Goal: Task Accomplishment & Management: Manage account settings

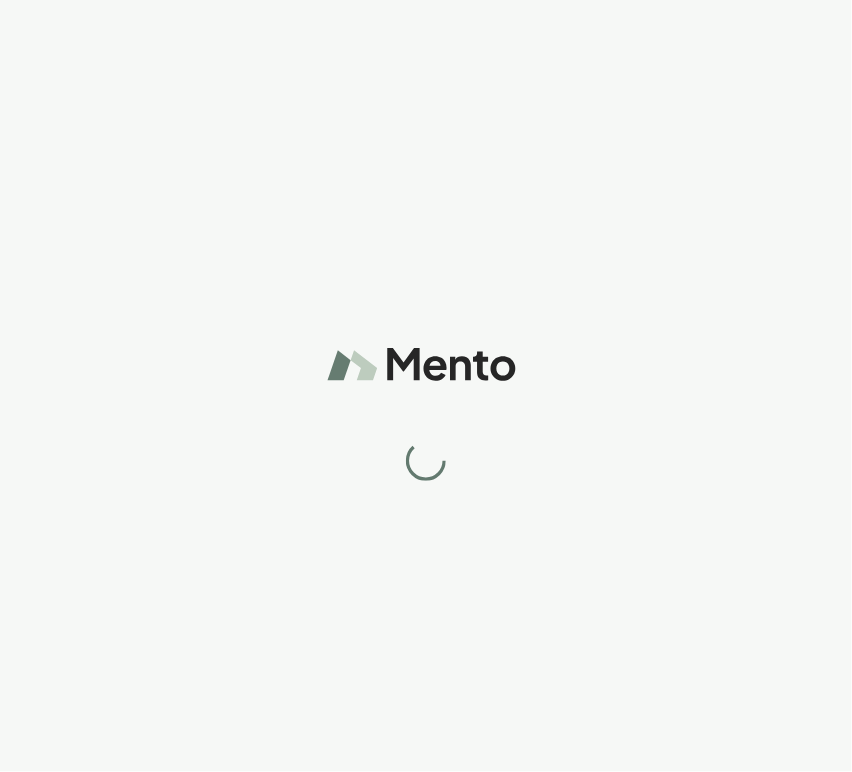
click at [276, 411] on div at bounding box center [426, 386] width 852 height 772
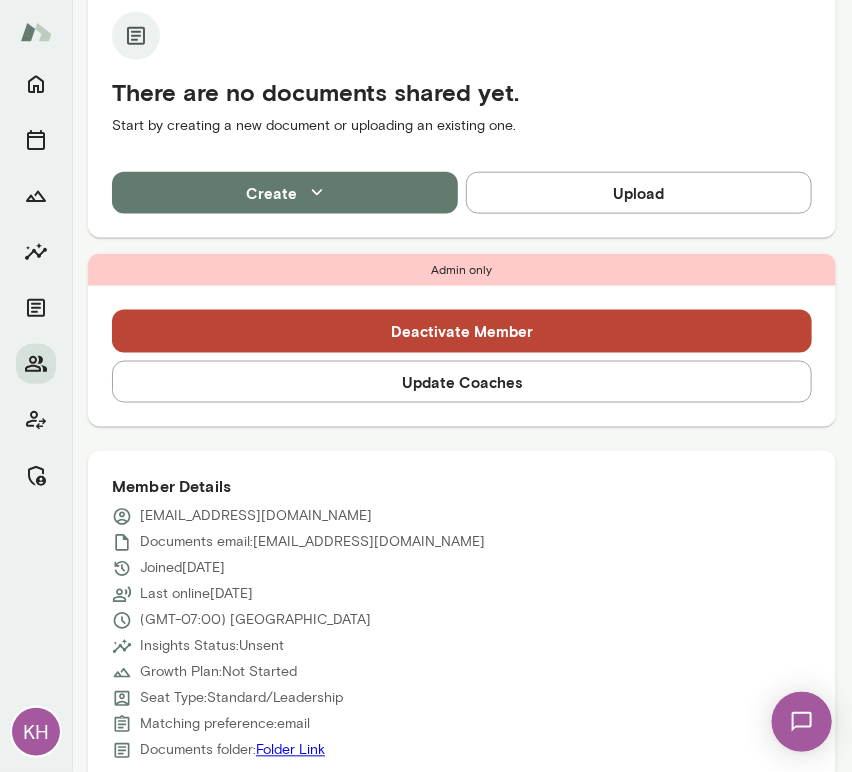
scroll to position [520, 0]
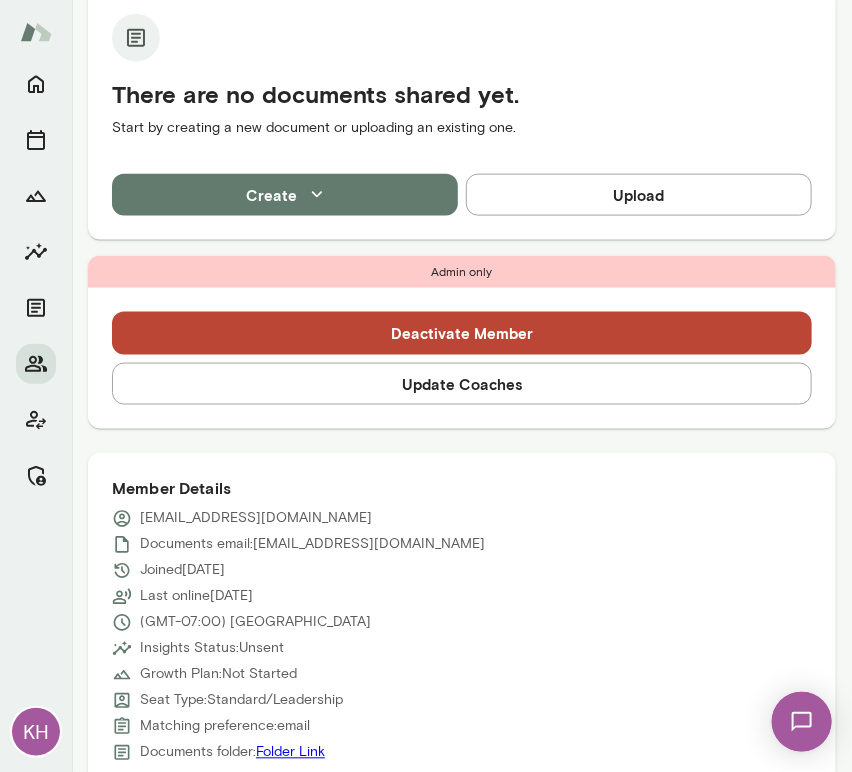
click at [325, 397] on button "Update Coaches" at bounding box center [462, 384] width 700 height 42
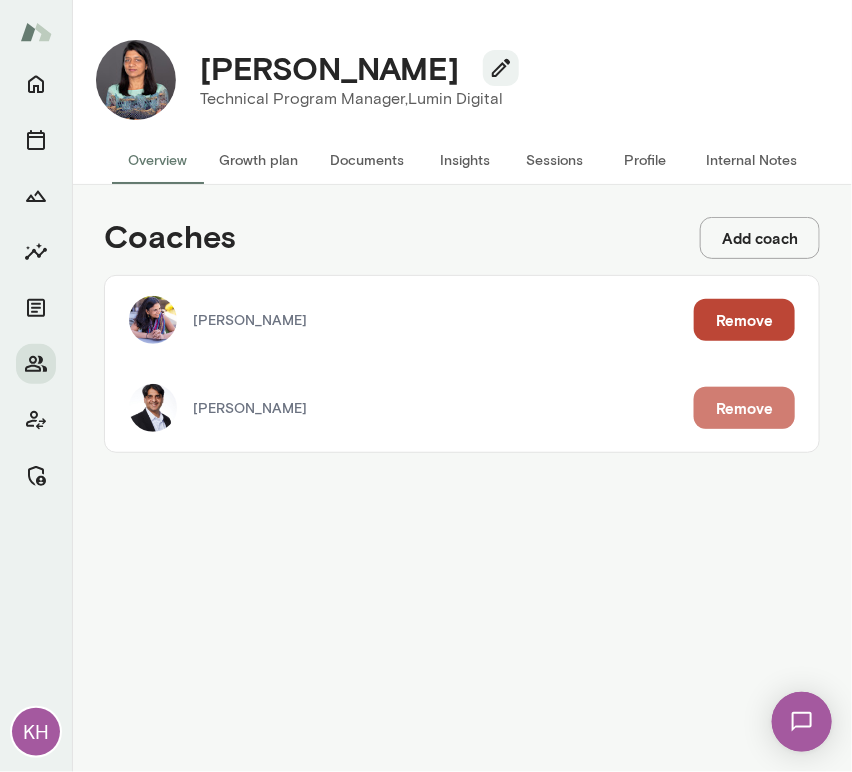
click at [729, 406] on button "Remove" at bounding box center [744, 408] width 101 height 42
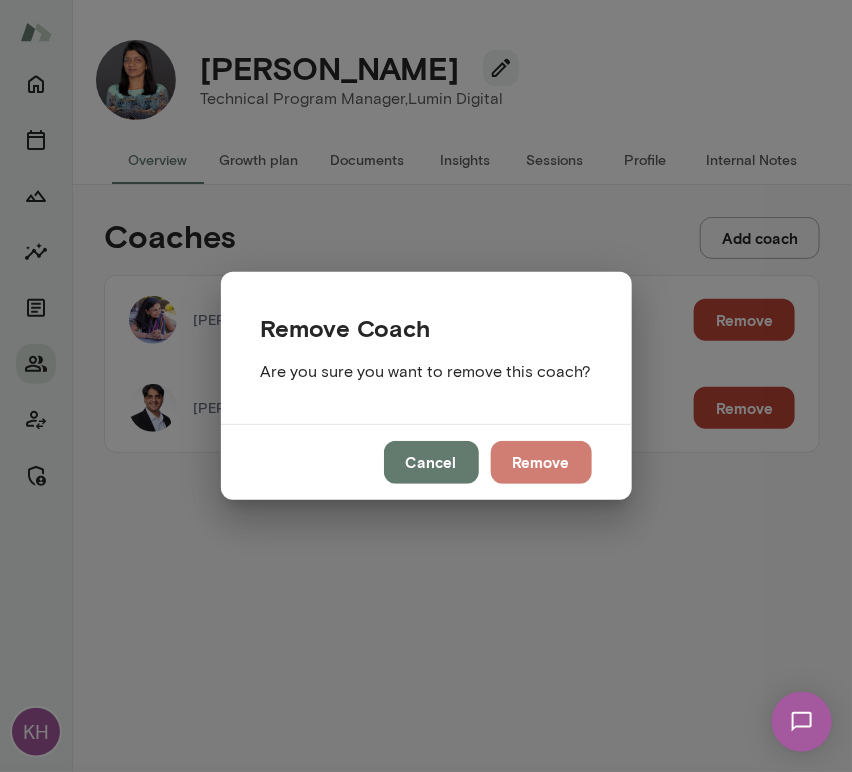
click at [543, 461] on button "Remove" at bounding box center [541, 462] width 101 height 42
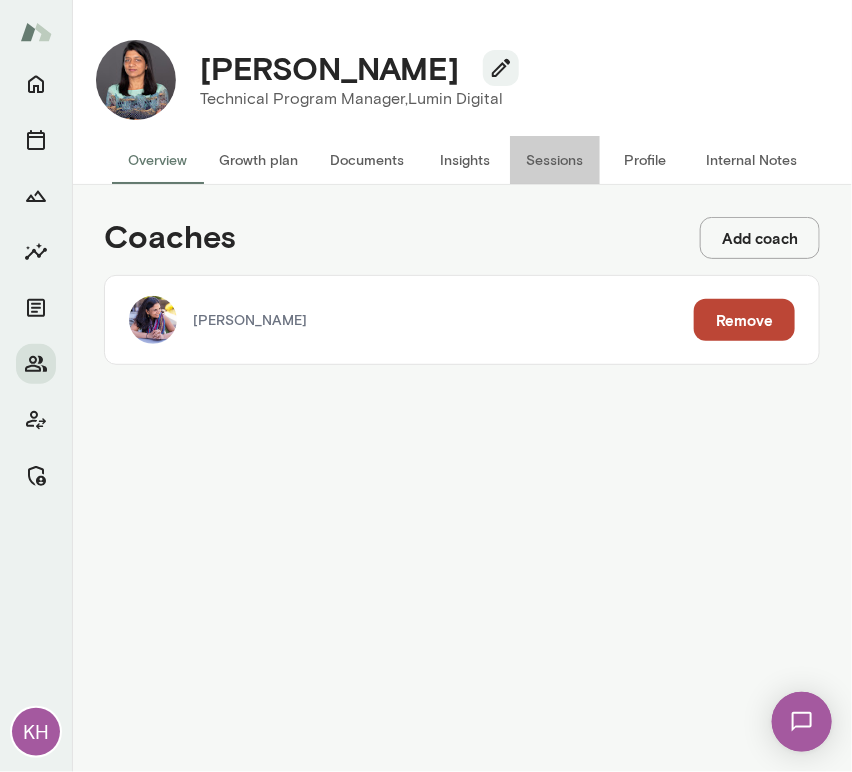
click at [541, 168] on button "Sessions" at bounding box center [555, 160] width 90 height 48
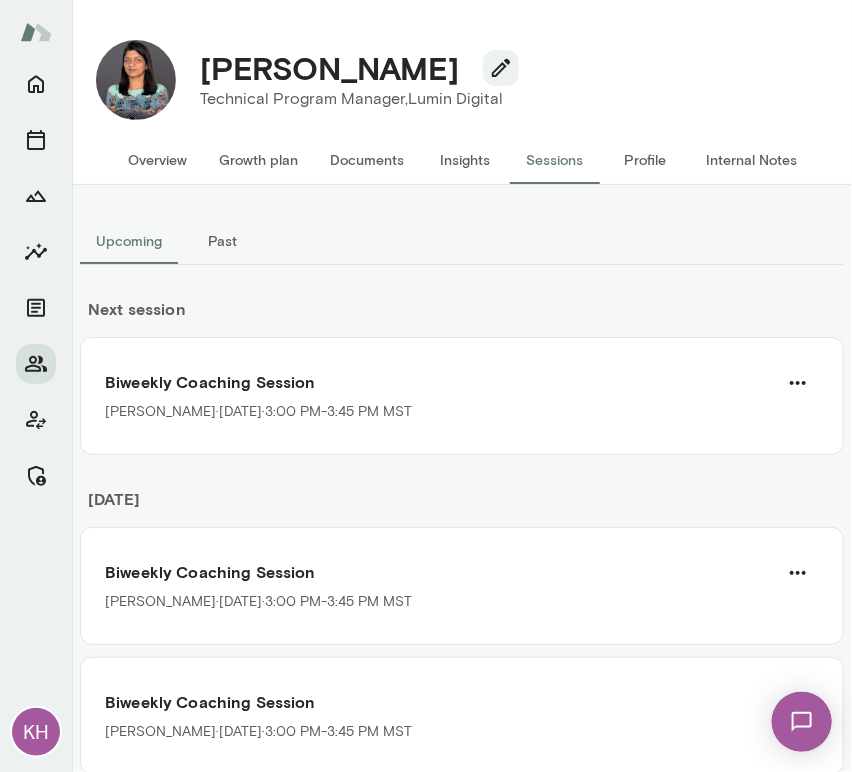
click at [750, 157] on button "Internal Notes" at bounding box center [751, 160] width 123 height 48
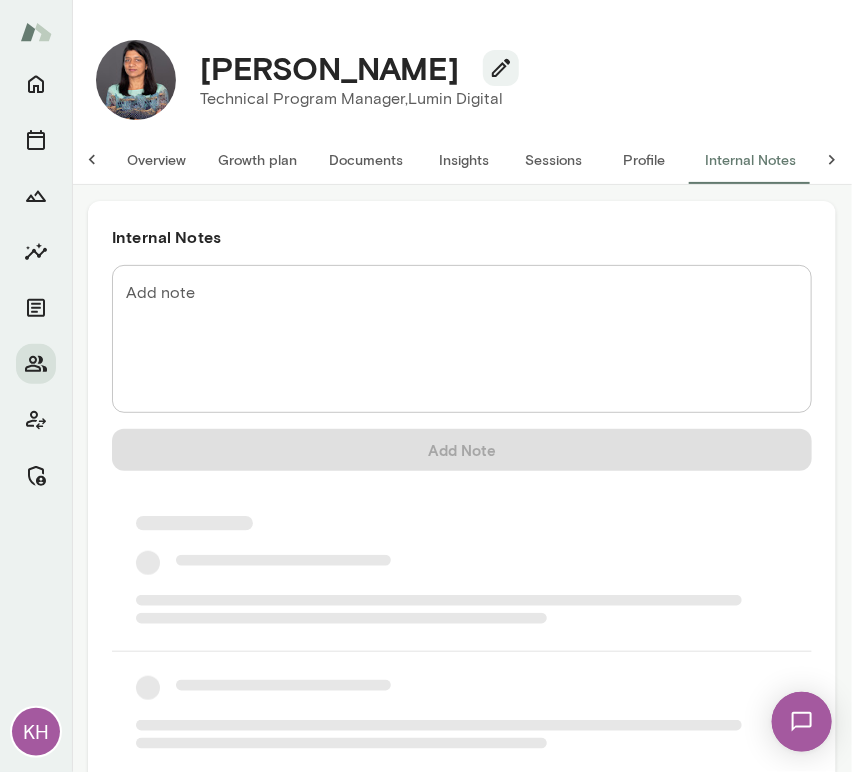
scroll to position [0, 16]
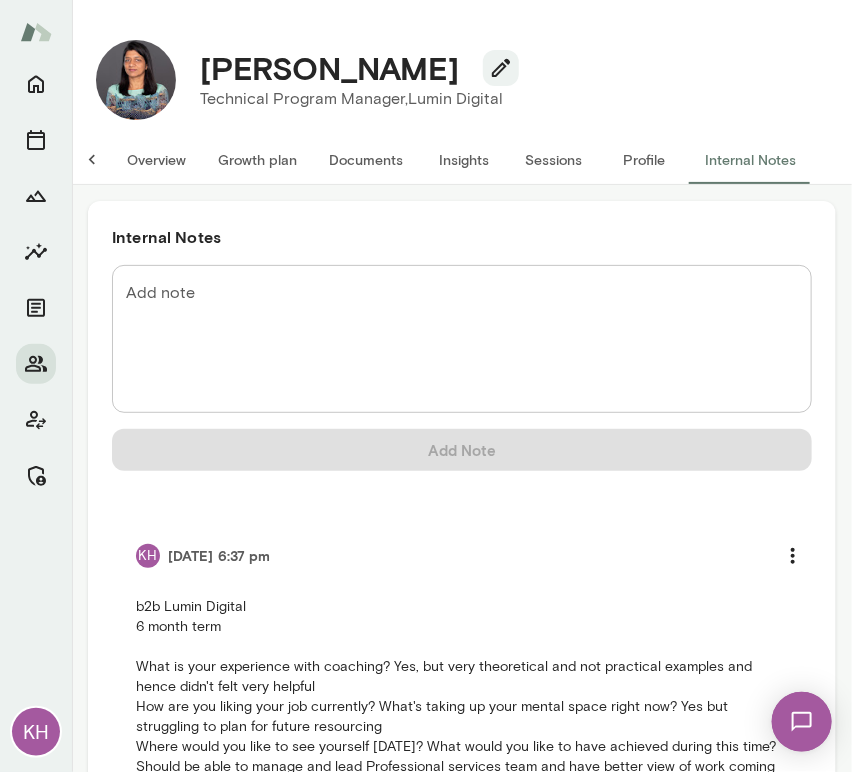
click at [147, 159] on button "Overview" at bounding box center [156, 160] width 91 height 48
